Goal: Check status: Check status

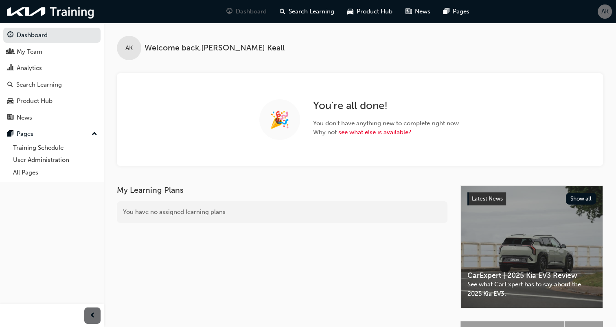
click at [188, 85] on div "🎉 You're all done! You don't have anything new to complete right now. Why not s…" at bounding box center [360, 119] width 486 height 93
click at [186, 87] on div "🎉 You're all done! You don't have anything new to complete right now. Why not s…" at bounding box center [360, 119] width 486 height 93
click at [60, 88] on div "Search Learning" at bounding box center [39, 84] width 46 height 9
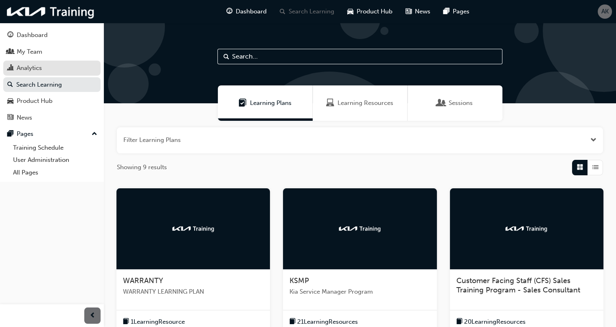
click at [41, 70] on div "Analytics" at bounding box center [29, 67] width 25 height 9
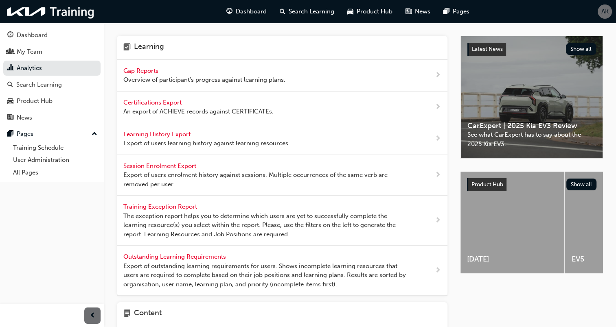
click at [135, 70] on span "Gap Reports" at bounding box center [141, 70] width 37 height 7
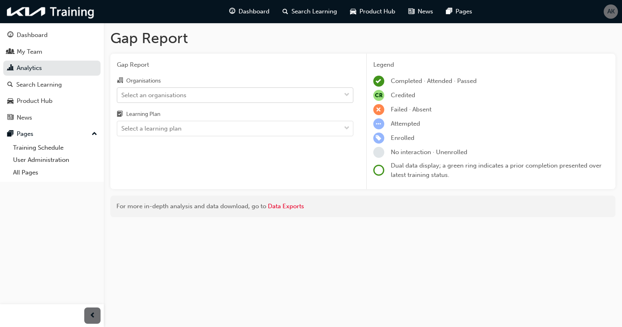
click at [266, 91] on div "Select an organisations" at bounding box center [228, 95] width 223 height 14
click at [122, 91] on input "Organisations Select an organisations" at bounding box center [121, 94] width 1 height 7
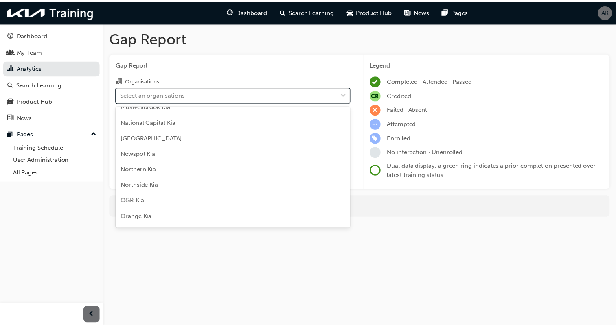
scroll to position [1537, 0]
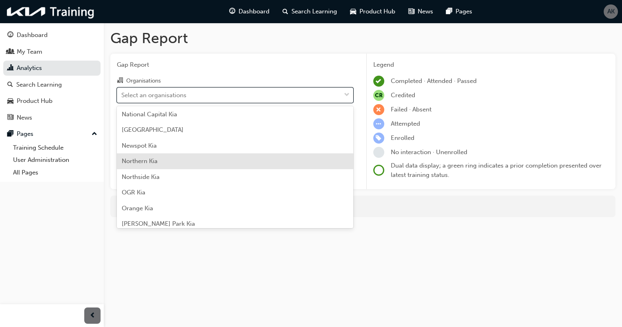
click at [161, 160] on div "Northern Kia" at bounding box center [235, 161] width 236 height 16
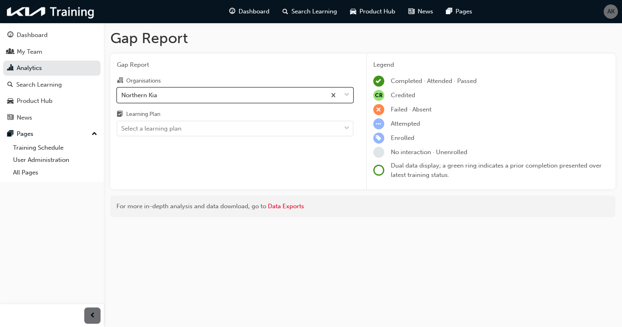
click at [329, 33] on h1 "Gap Report" at bounding box center [362, 38] width 505 height 18
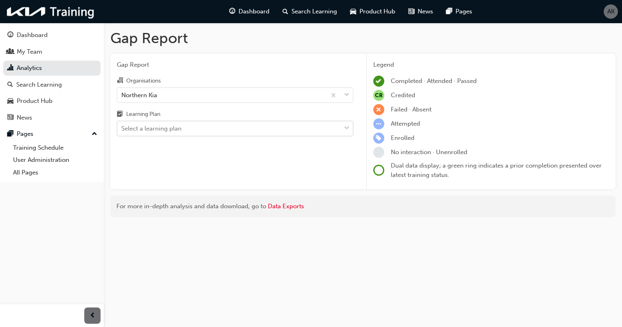
click at [150, 131] on div "Select a learning plan" at bounding box center [151, 128] width 60 height 9
click at [122, 131] on input "Learning Plan Select a learning plan" at bounding box center [121, 128] width 1 height 7
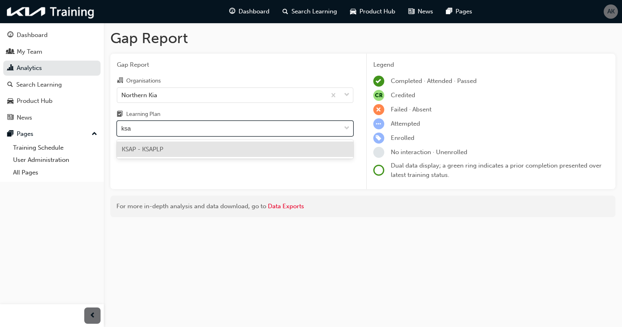
type input "ksap"
click at [155, 146] on span "KSAP - KSAPLP" at bounding box center [143, 149] width 42 height 7
